Goal: Task Accomplishment & Management: Use online tool/utility

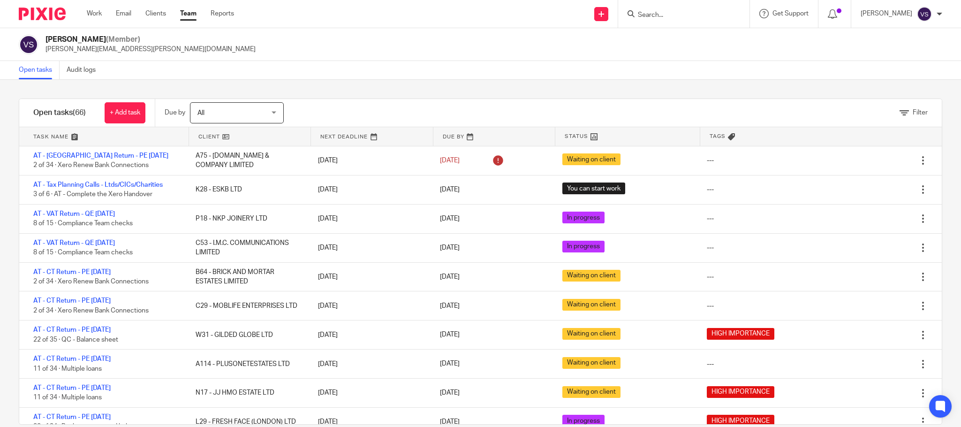
scroll to position [85, 0]
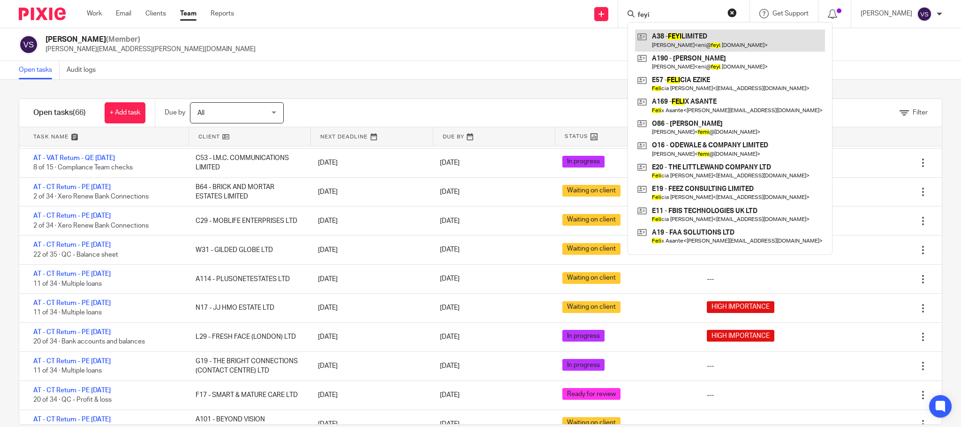
type input "feyi"
click at [685, 43] on link at bounding box center [730, 41] width 190 height 22
click at [861, 46] on div "Vaibhav Solanki (Member) vaibhav.solanki@confiancebizsol.com" at bounding box center [480, 45] width 923 height 20
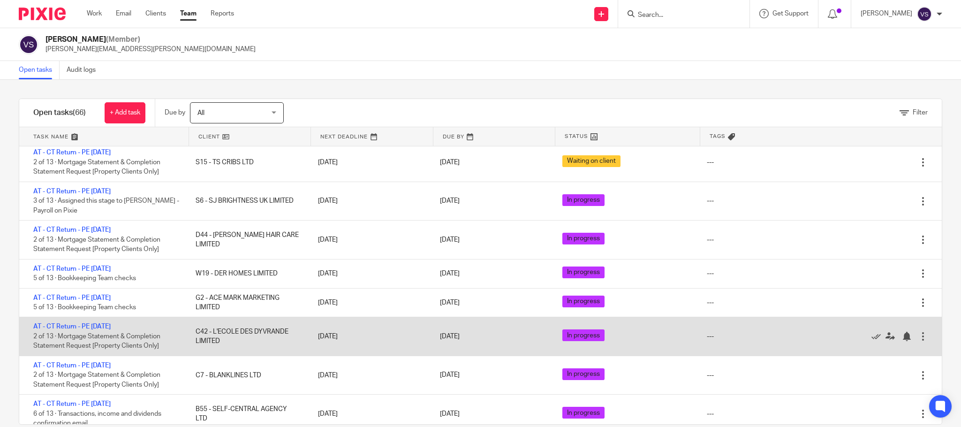
scroll to position [1210, 0]
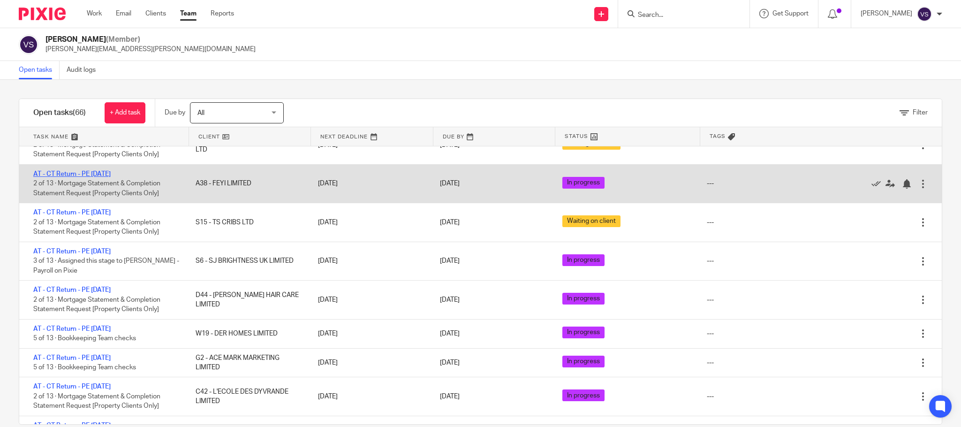
click at [111, 177] on link "AT - CT Return - PE [DATE]" at bounding box center [71, 174] width 77 height 7
click at [86, 177] on link "AT - CT Return - PE [DATE]" at bounding box center [71, 174] width 77 height 7
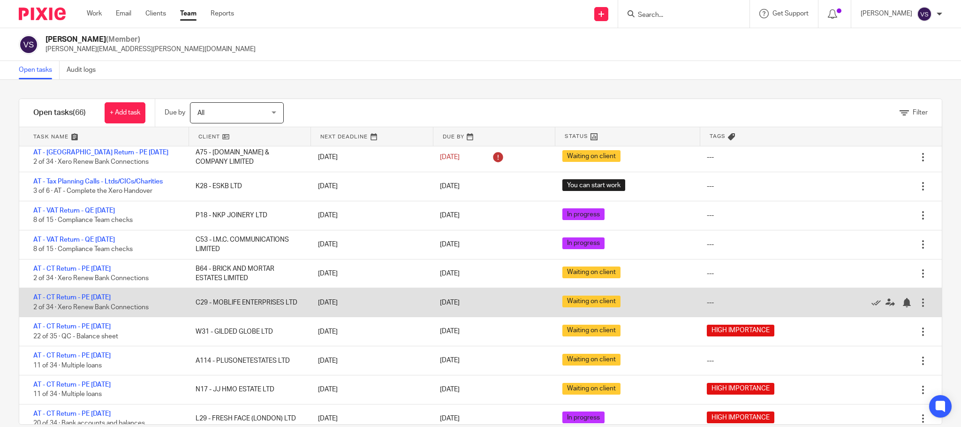
scroll to position [0, 0]
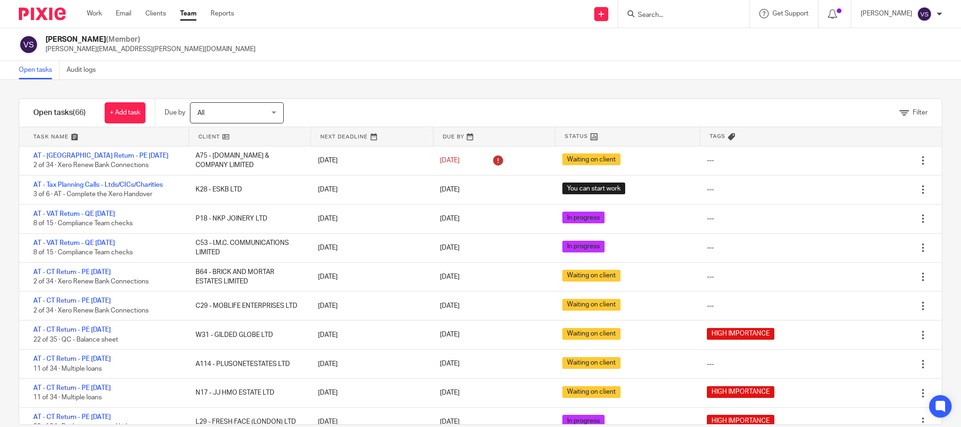
click at [442, 137] on link at bounding box center [494, 136] width 122 height 19
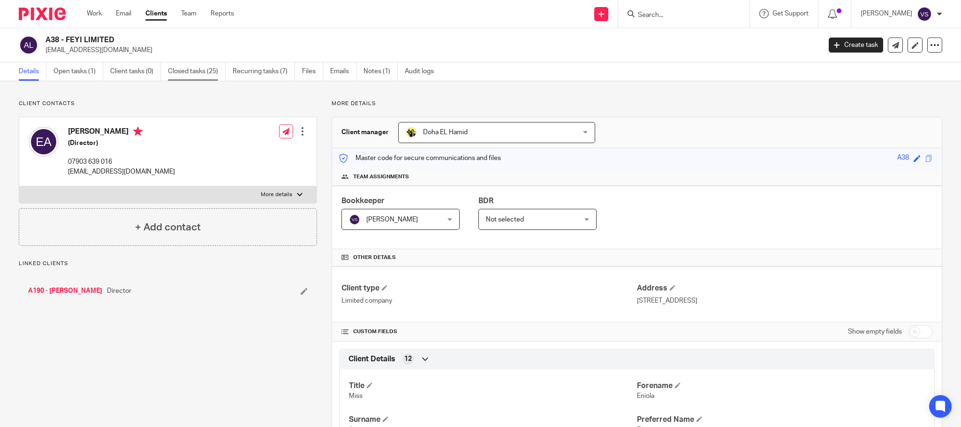
click at [199, 71] on link "Closed tasks (25)" at bounding box center [197, 71] width 58 height 18
click at [82, 75] on link "Open tasks (1)" at bounding box center [78, 71] width 50 height 18
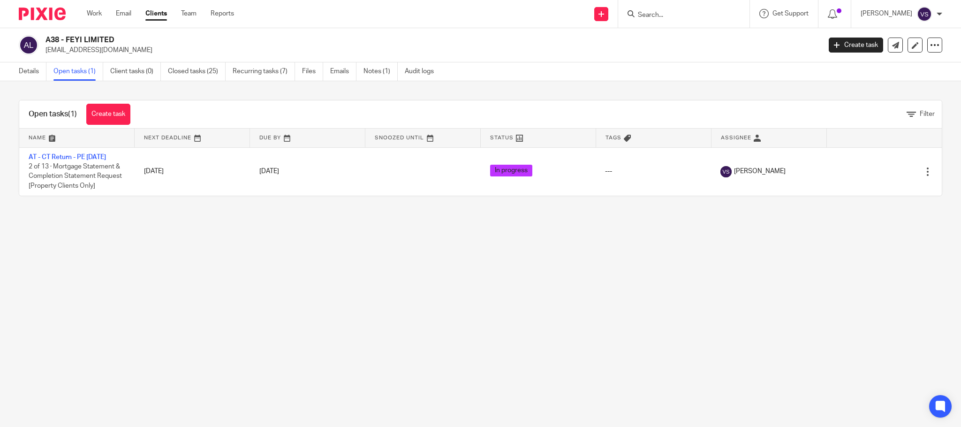
drag, startPoint x: 172, startPoint y: 251, endPoint x: 183, endPoint y: 263, distance: 17.2
click at [183, 263] on main "A38 - FEYI LIMITED [EMAIL_ADDRESS][DOMAIN_NAME] Create task Update from Compani…" at bounding box center [480, 213] width 961 height 427
click at [185, 274] on main "A38 - FEYI LIMITED eni@feyi.co.uk Create task Update from Companies House Expor…" at bounding box center [480, 213] width 961 height 427
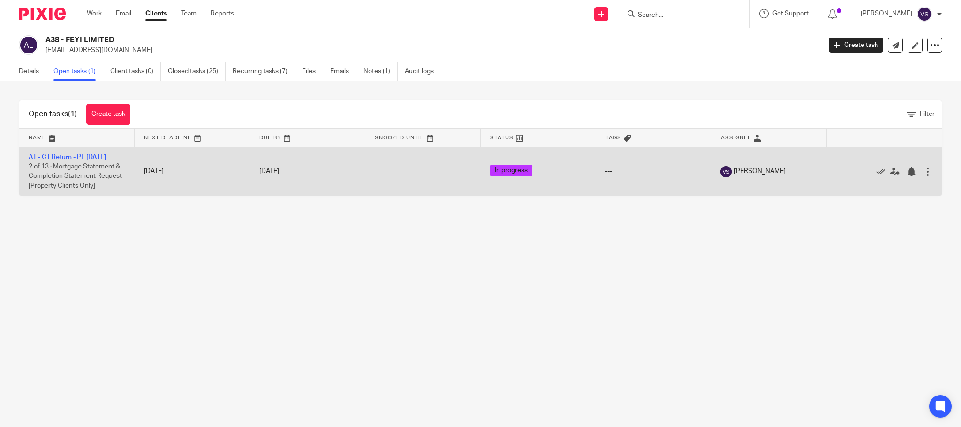
click at [89, 158] on link "AT - CT Return - PE [DATE]" at bounding box center [67, 157] width 77 height 7
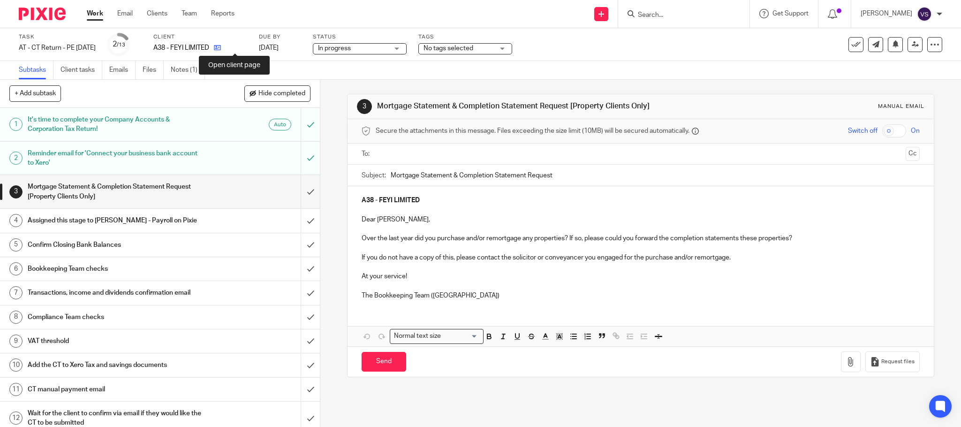
click at [221, 47] on icon at bounding box center [217, 47] width 7 height 7
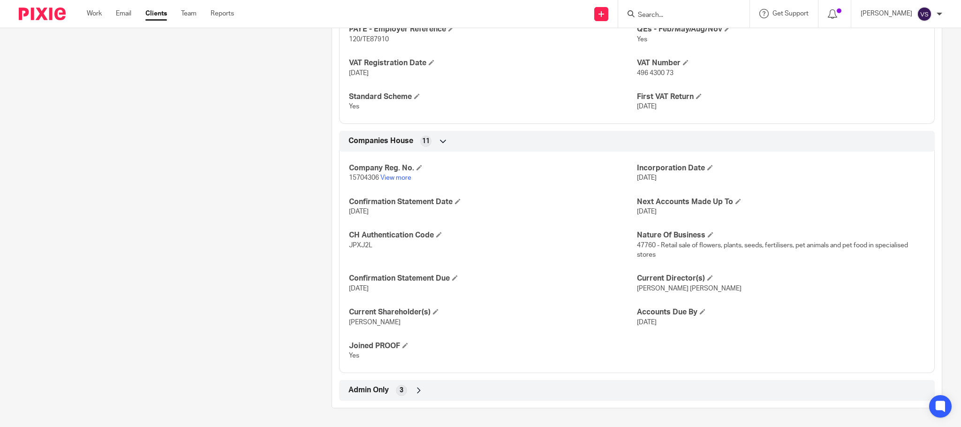
scroll to position [701, 0]
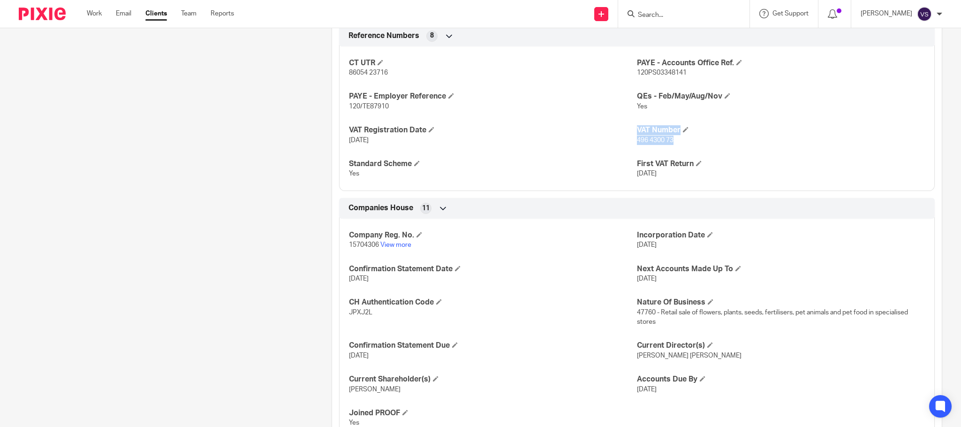
drag, startPoint x: 628, startPoint y: 143, endPoint x: 671, endPoint y: 146, distance: 43.3
click at [671, 146] on div "CT UTR 86054 23716 PAYE - Accounts Office Ref. 120PS03348141 PAYE - Employer Re…" at bounding box center [636, 114] width 595 height 151
click at [682, 148] on div "CT UTR 86054 23716 PAYE - Accounts Office Ref. 120PS03348141 PAYE - Employer Re…" at bounding box center [636, 114] width 595 height 151
drag, startPoint x: 630, startPoint y: 143, endPoint x: 670, endPoint y: 143, distance: 39.8
click at [670, 143] on p "496 4300 73" at bounding box center [781, 139] width 288 height 9
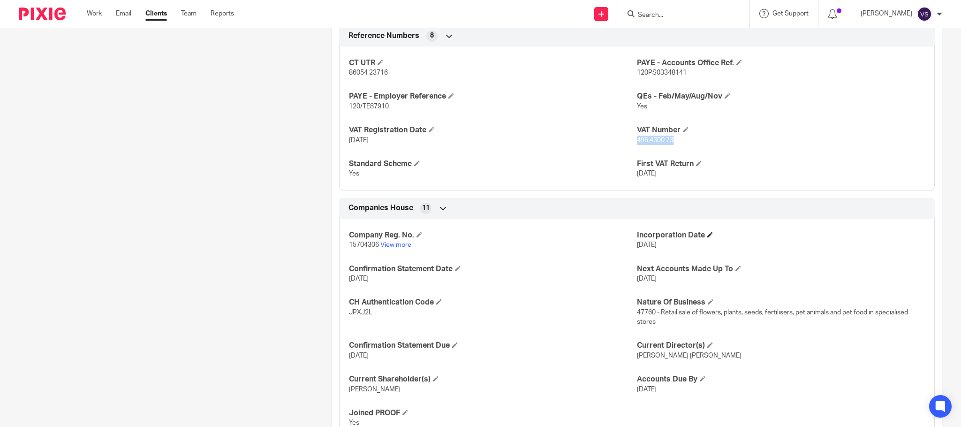
copy span "496 4300 73"
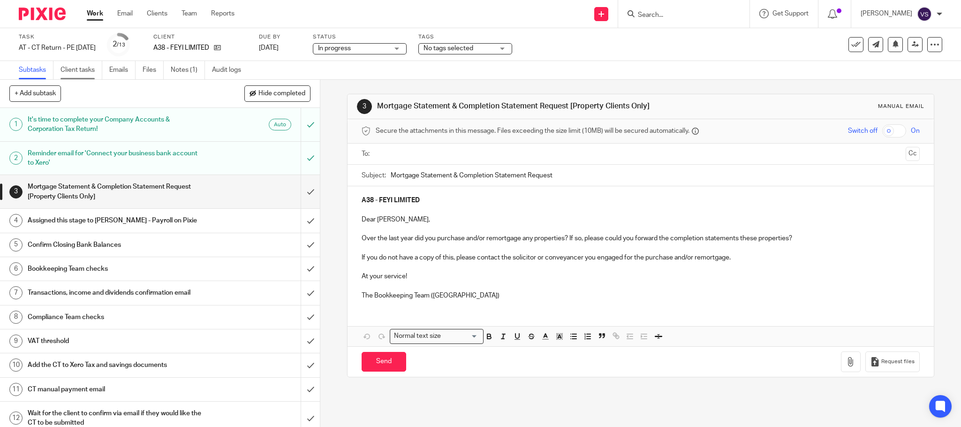
click at [79, 70] on link "Client tasks" at bounding box center [81, 70] width 42 height 18
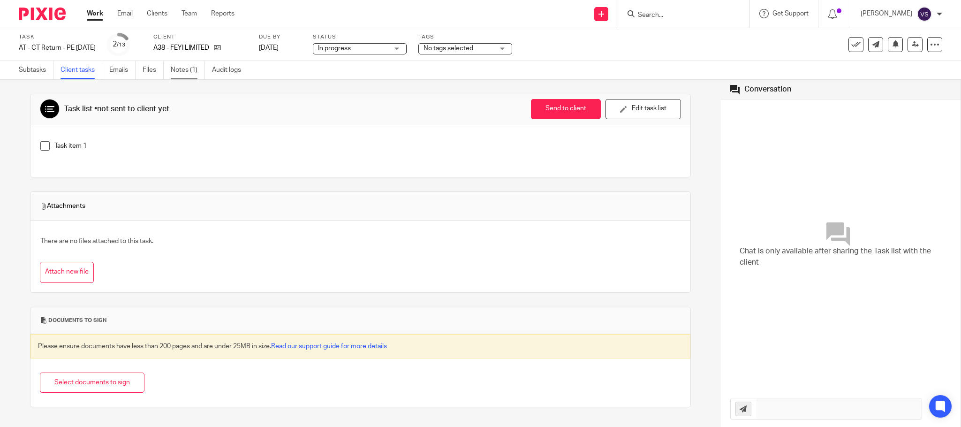
click at [177, 68] on link "Notes (1)" at bounding box center [188, 70] width 34 height 18
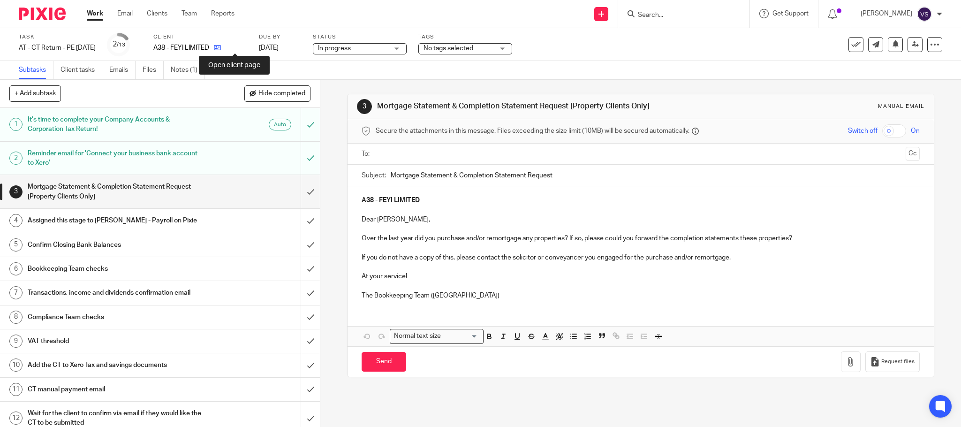
click at [221, 47] on icon at bounding box center [217, 47] width 7 height 7
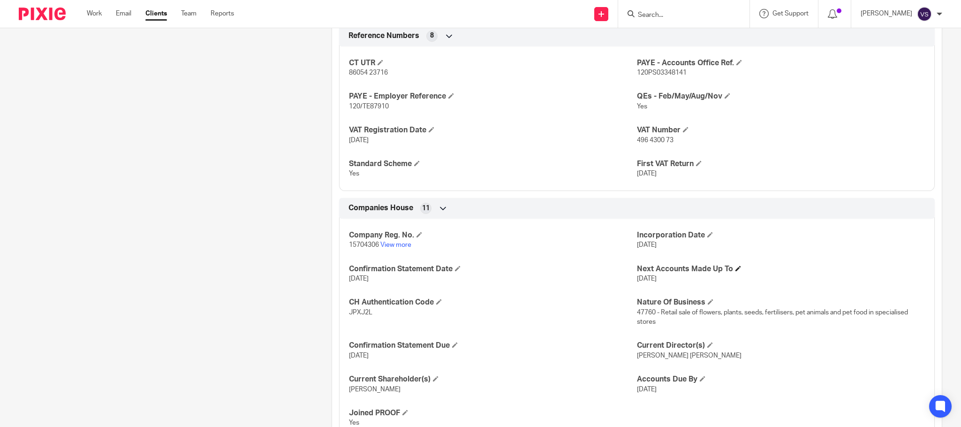
scroll to position [771, 0]
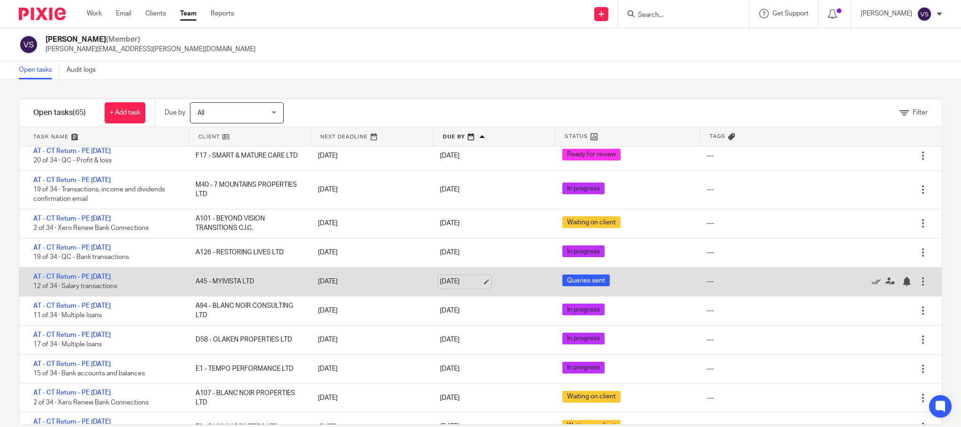
scroll to position [352, 0]
